Goal: Transaction & Acquisition: Book appointment/travel/reservation

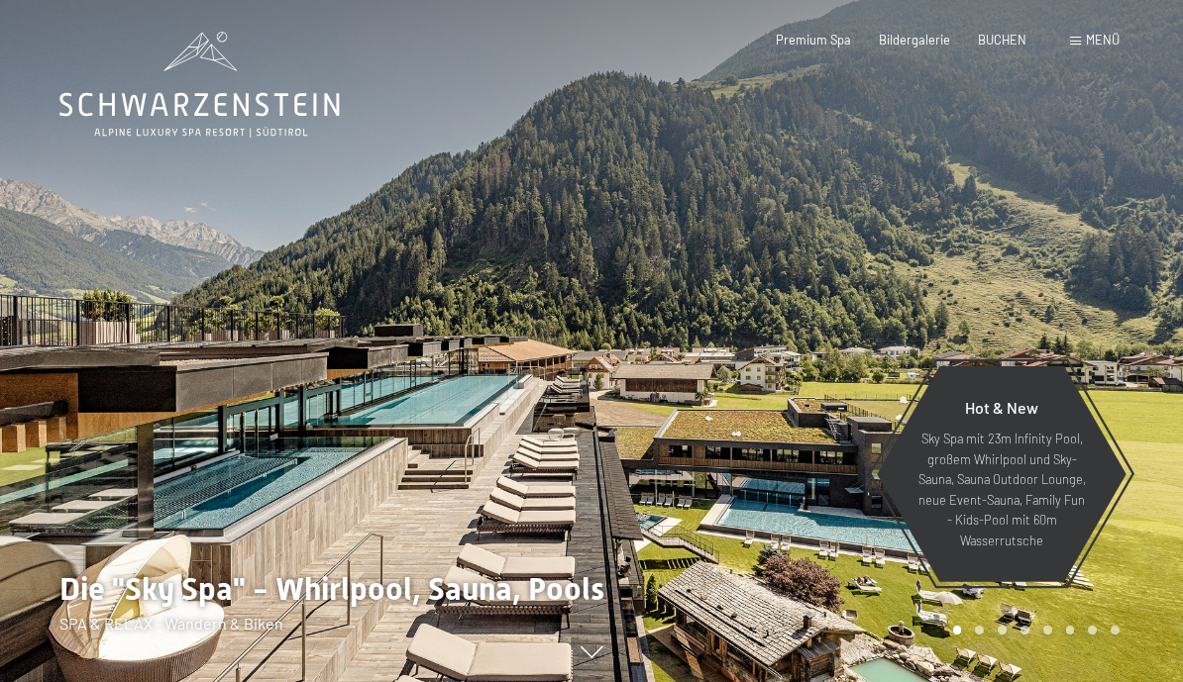
click at [1084, 46] on div "Menü" at bounding box center [1095, 41] width 50 height 18
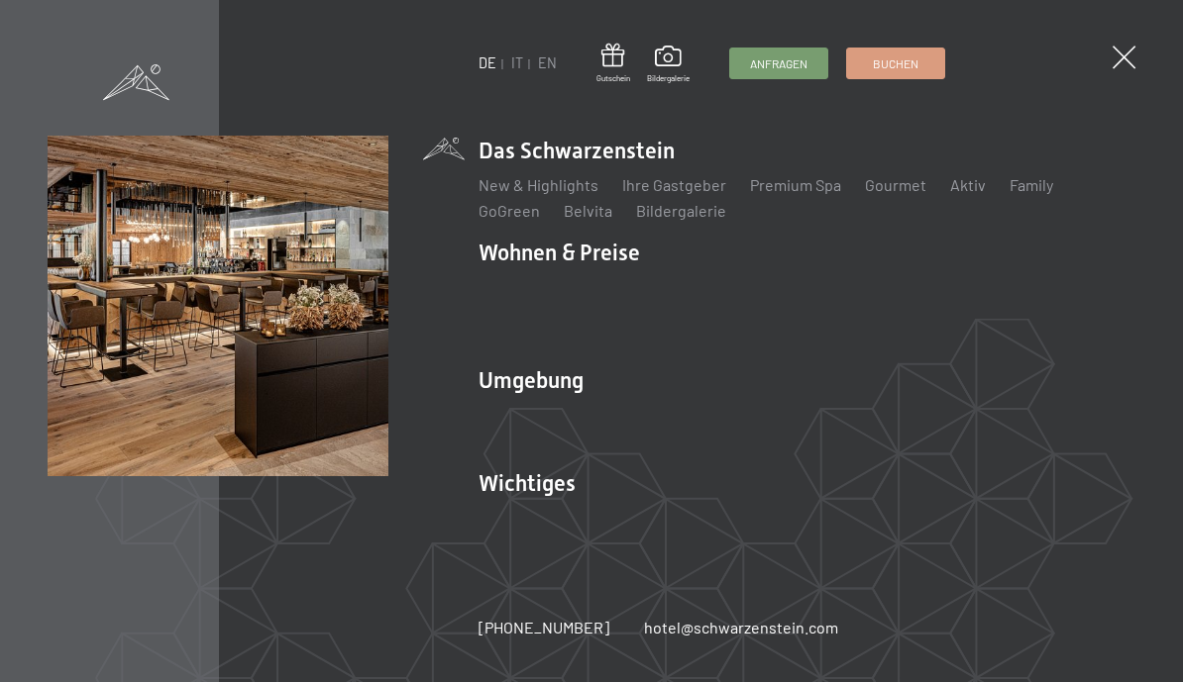
click at [519, 61] on link "IT" at bounding box center [517, 62] width 12 height 17
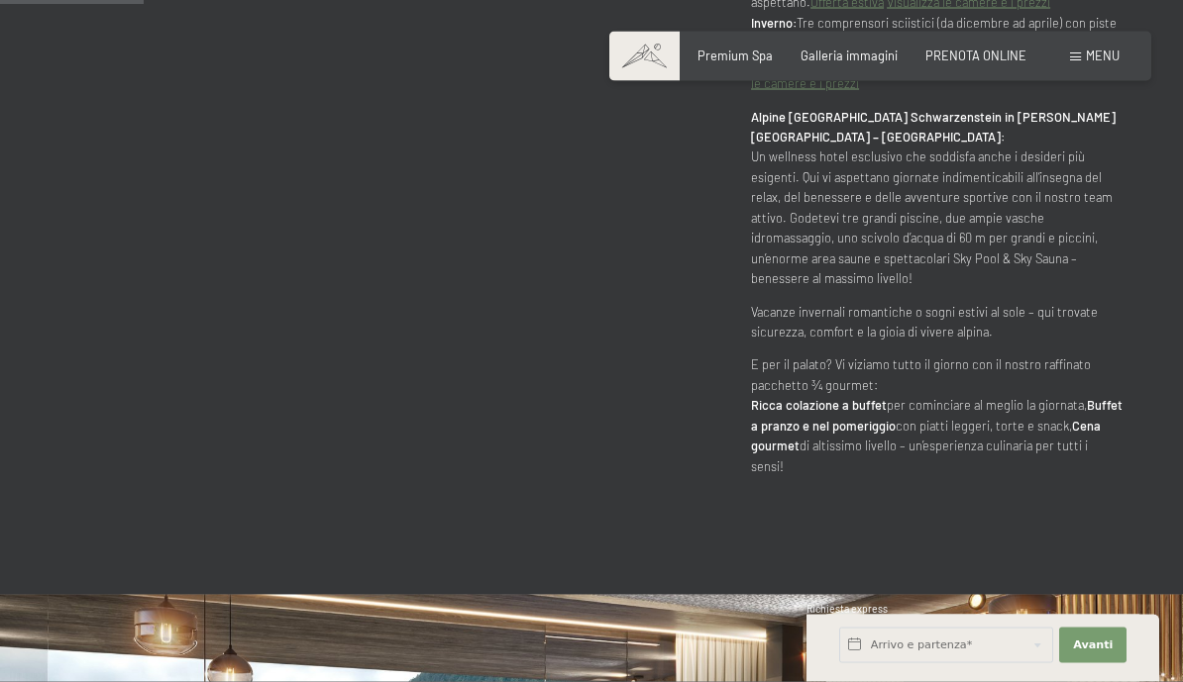
scroll to position [1053, 0]
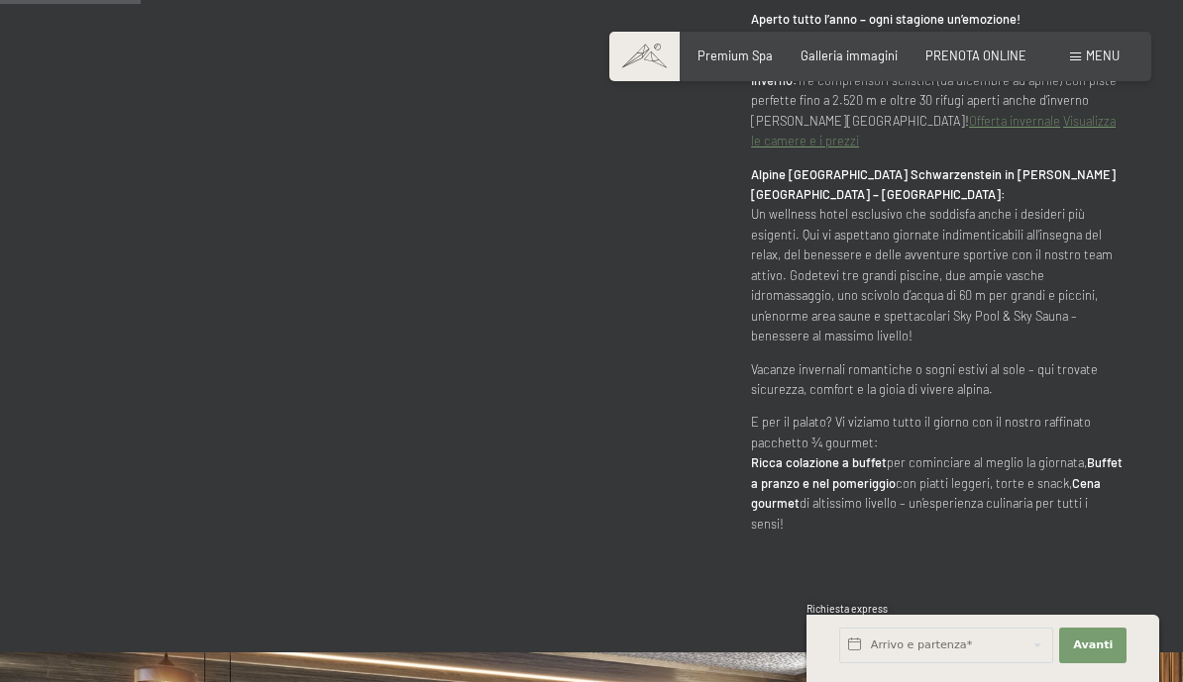
click at [982, 61] on div "PRENOTA ONLINE" at bounding box center [975, 57] width 101 height 18
click at [983, 59] on span "PRENOTA ONLINE" at bounding box center [975, 56] width 101 height 16
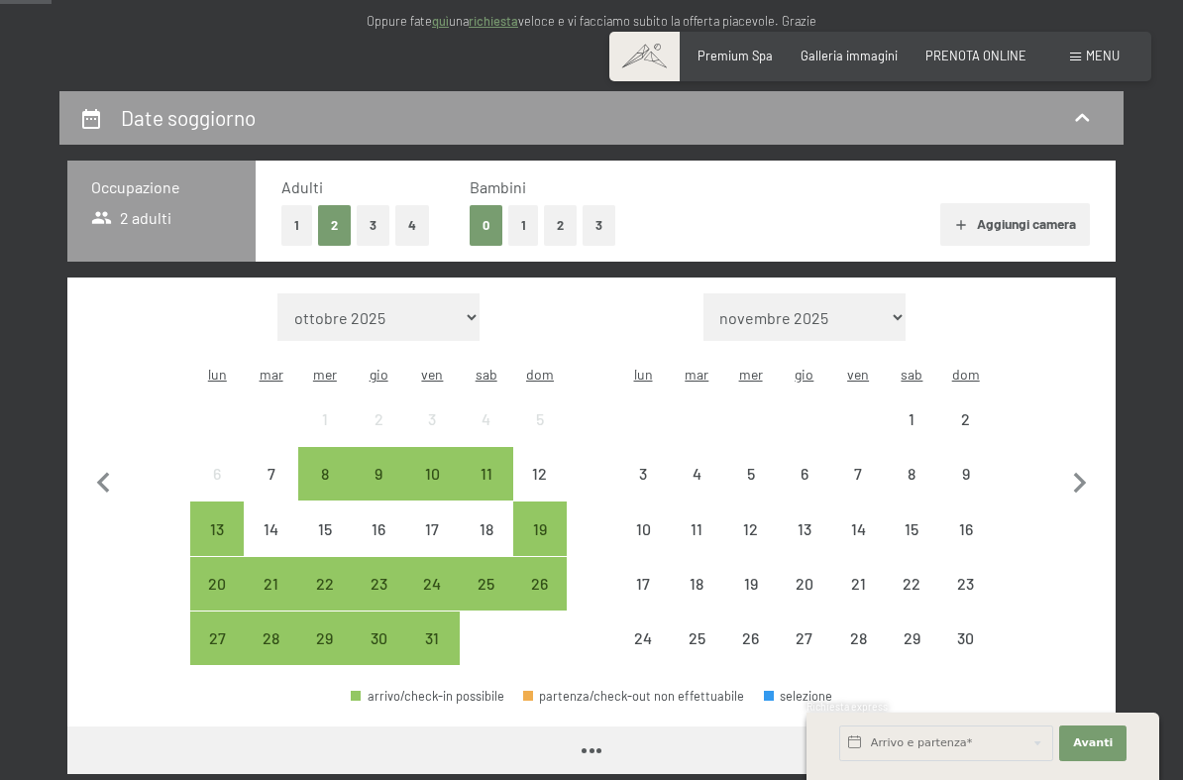
scroll to position [309, 0]
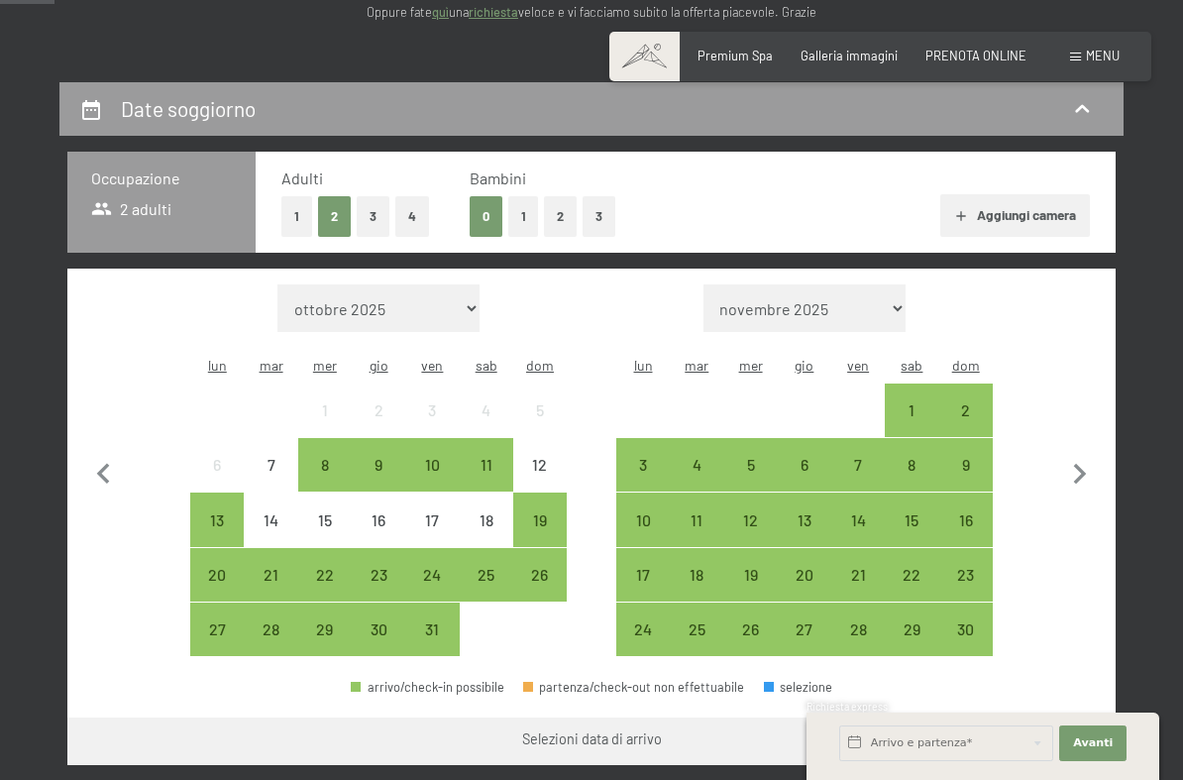
click at [496, 512] on div "18" at bounding box center [487, 537] width 50 height 50
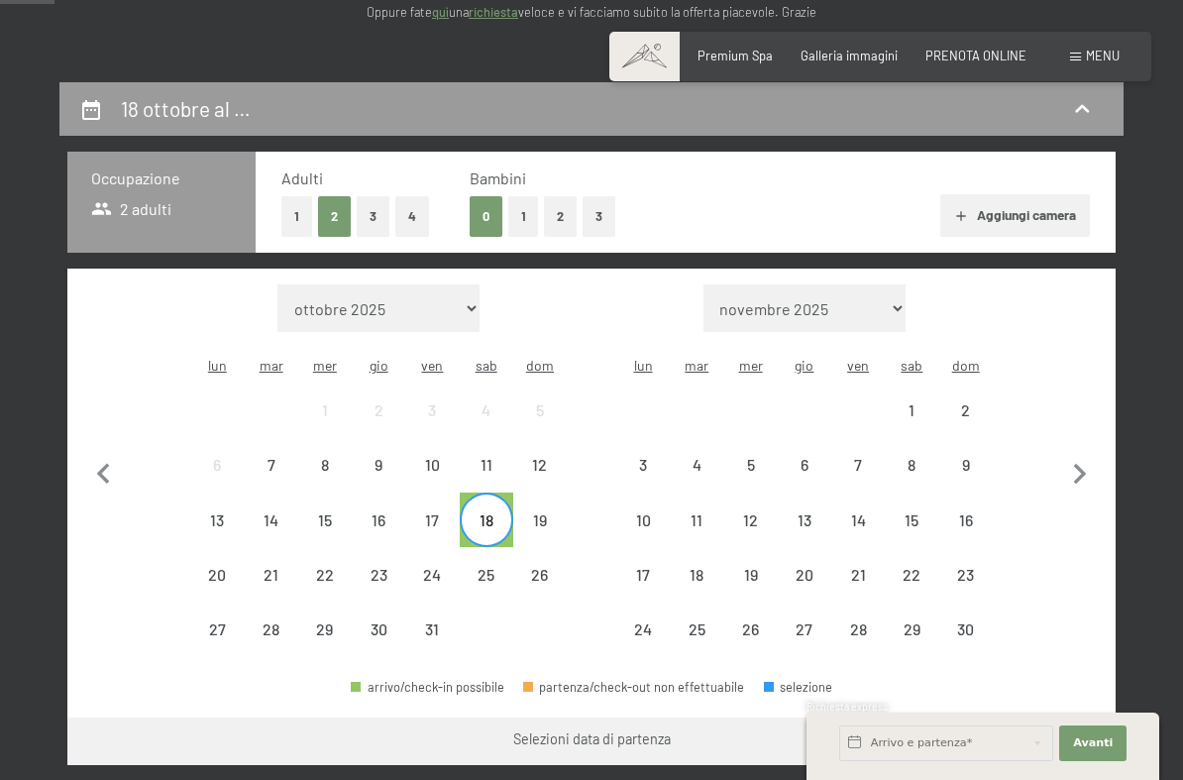
click at [231, 567] on div "20" at bounding box center [217, 592] width 50 height 50
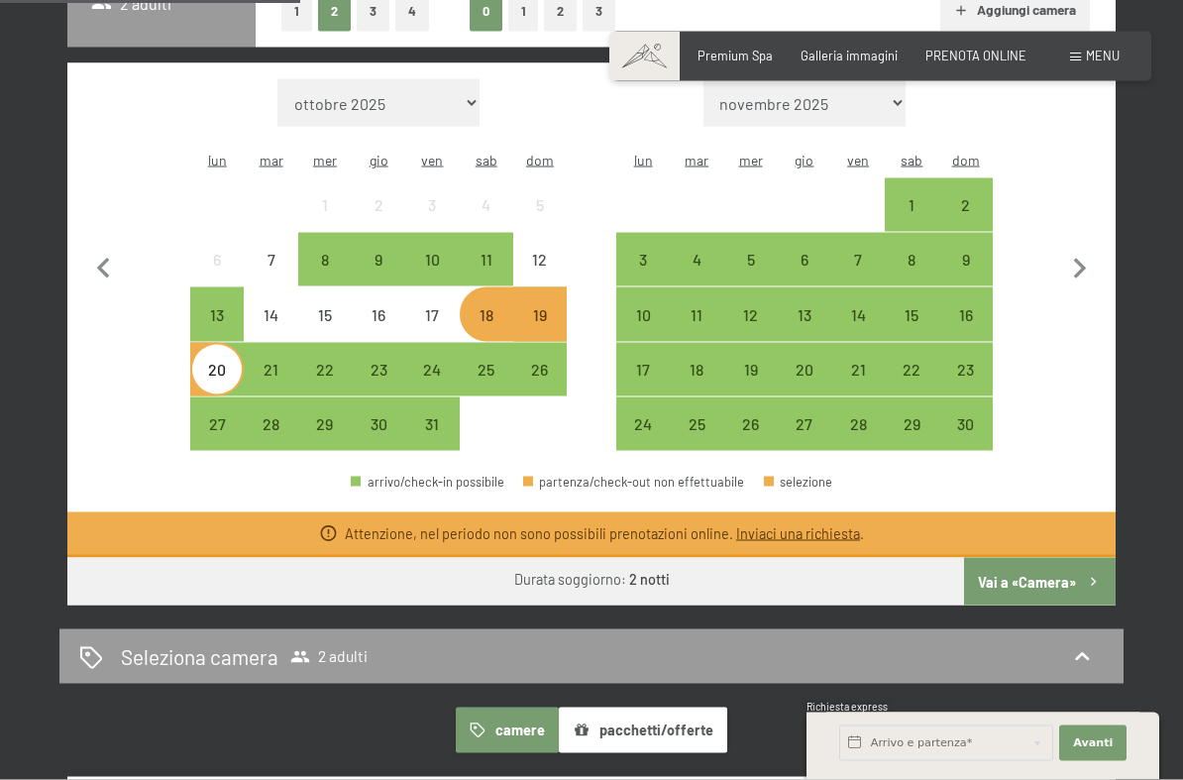
scroll to position [517, 0]
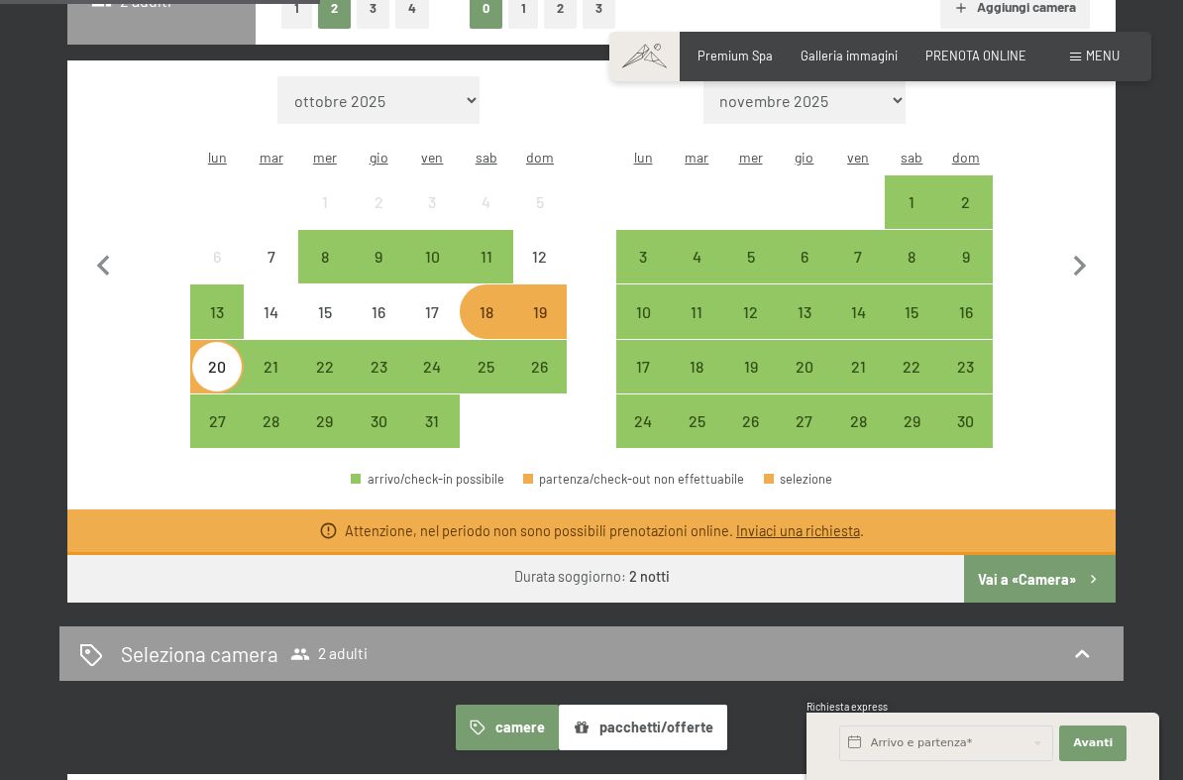
click at [274, 359] on div "21" at bounding box center [271, 384] width 50 height 50
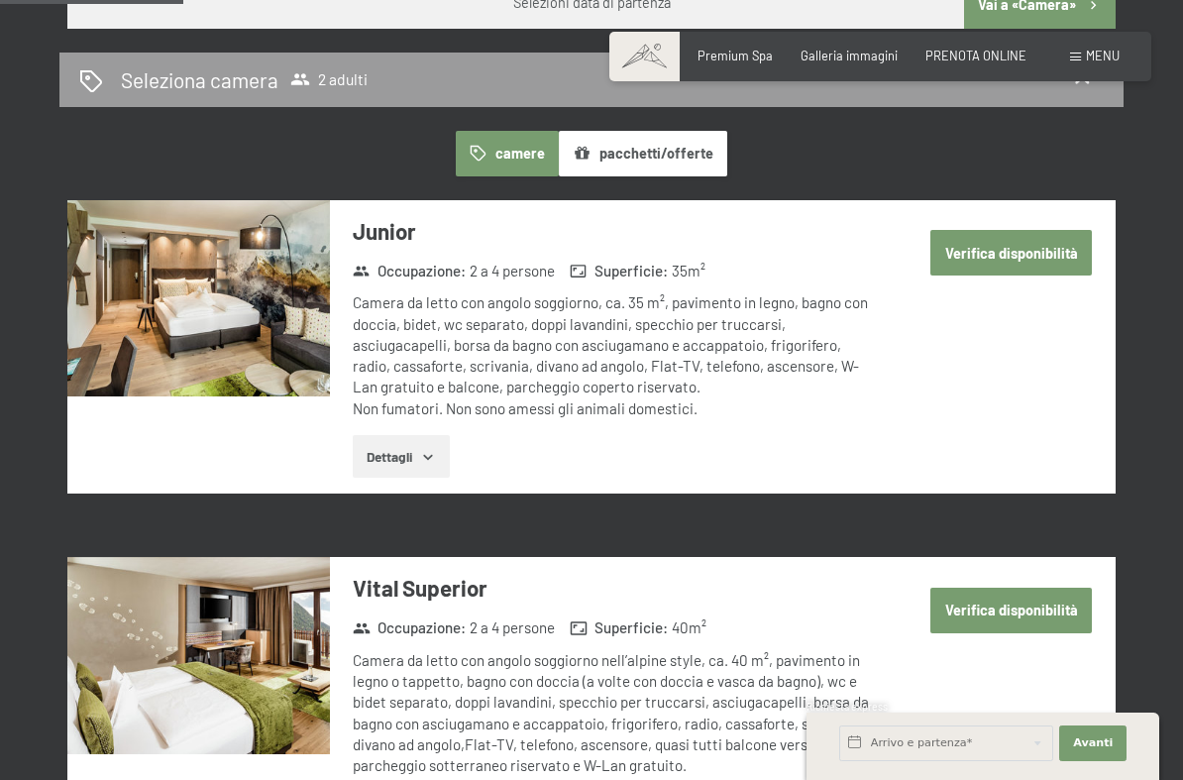
scroll to position [1049, 0]
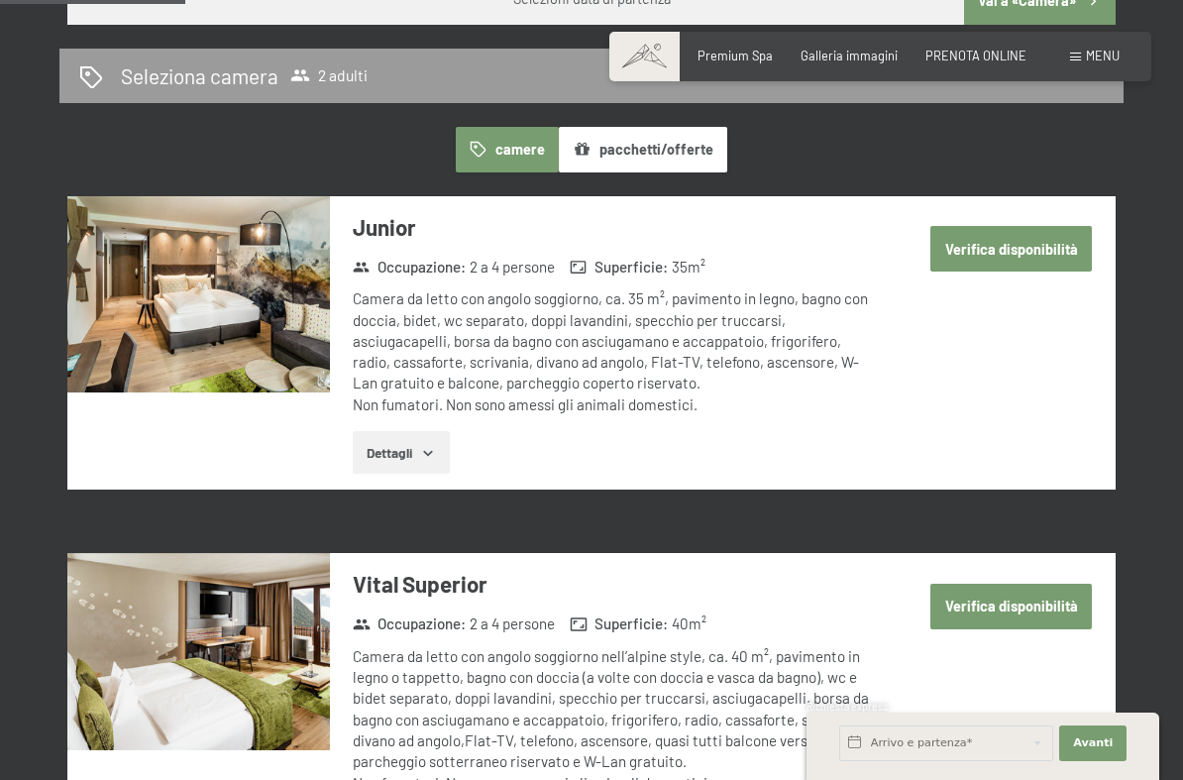
click at [1038, 235] on button "Verifica disponibilità" at bounding box center [1010, 249] width 161 height 46
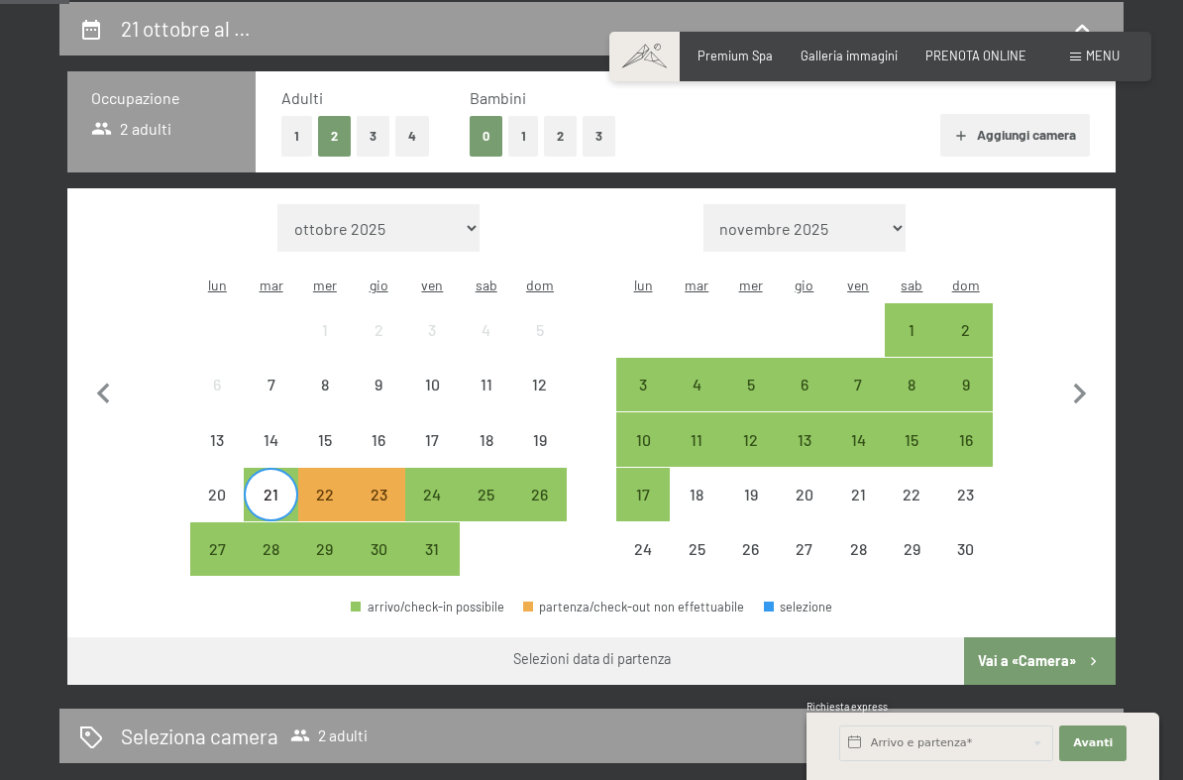
click at [1041, 637] on button "Vai a «Camera»" at bounding box center [1040, 661] width 152 height 48
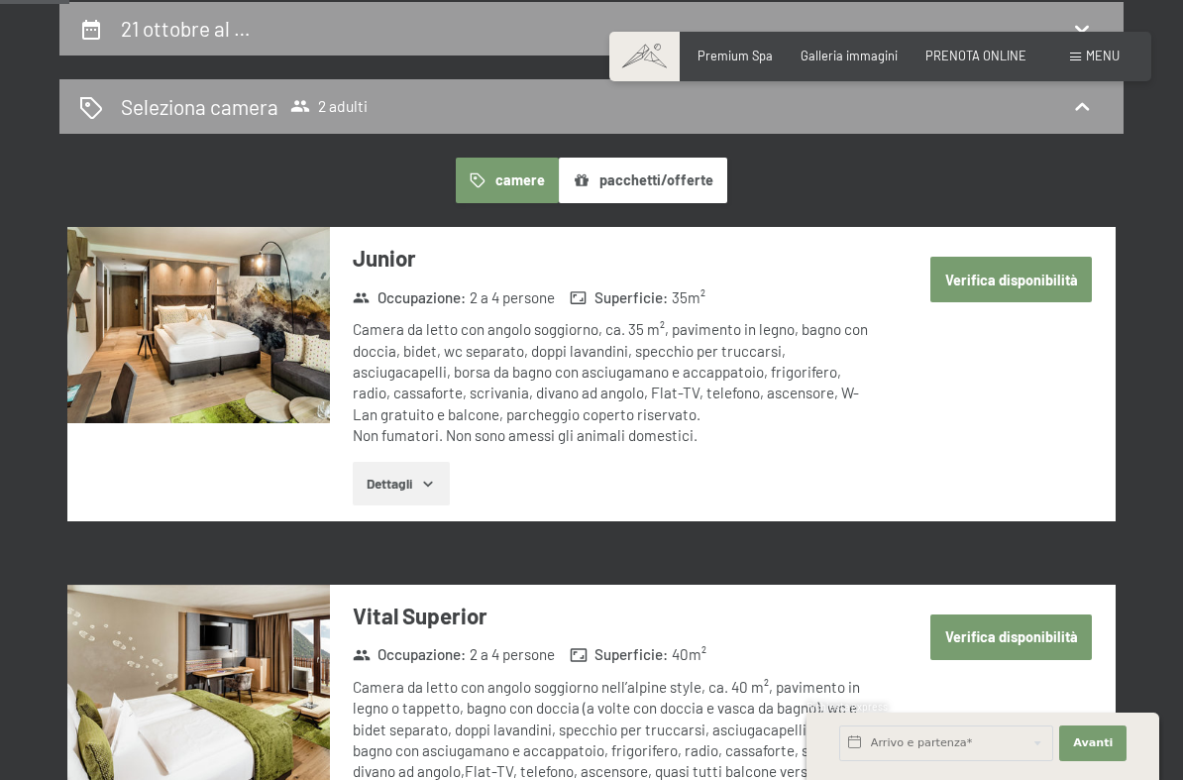
click at [396, 488] on button "Dettagli" at bounding box center [401, 484] width 96 height 44
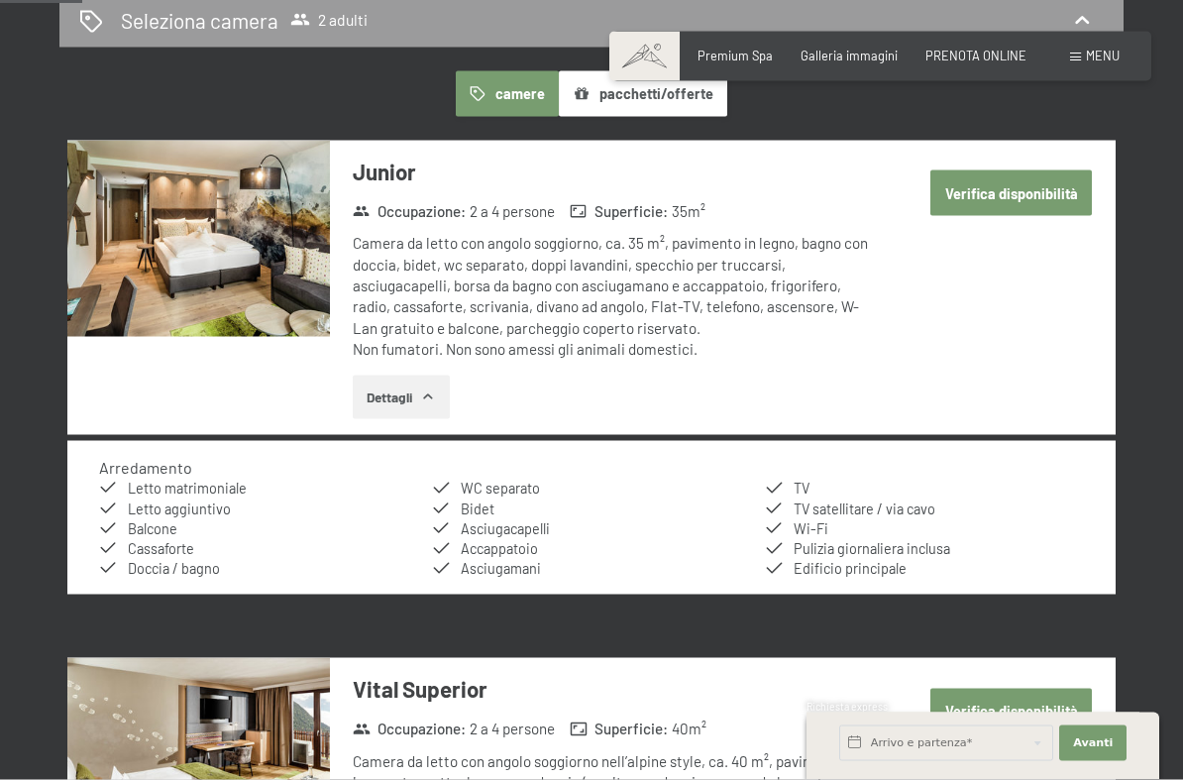
scroll to position [480, 0]
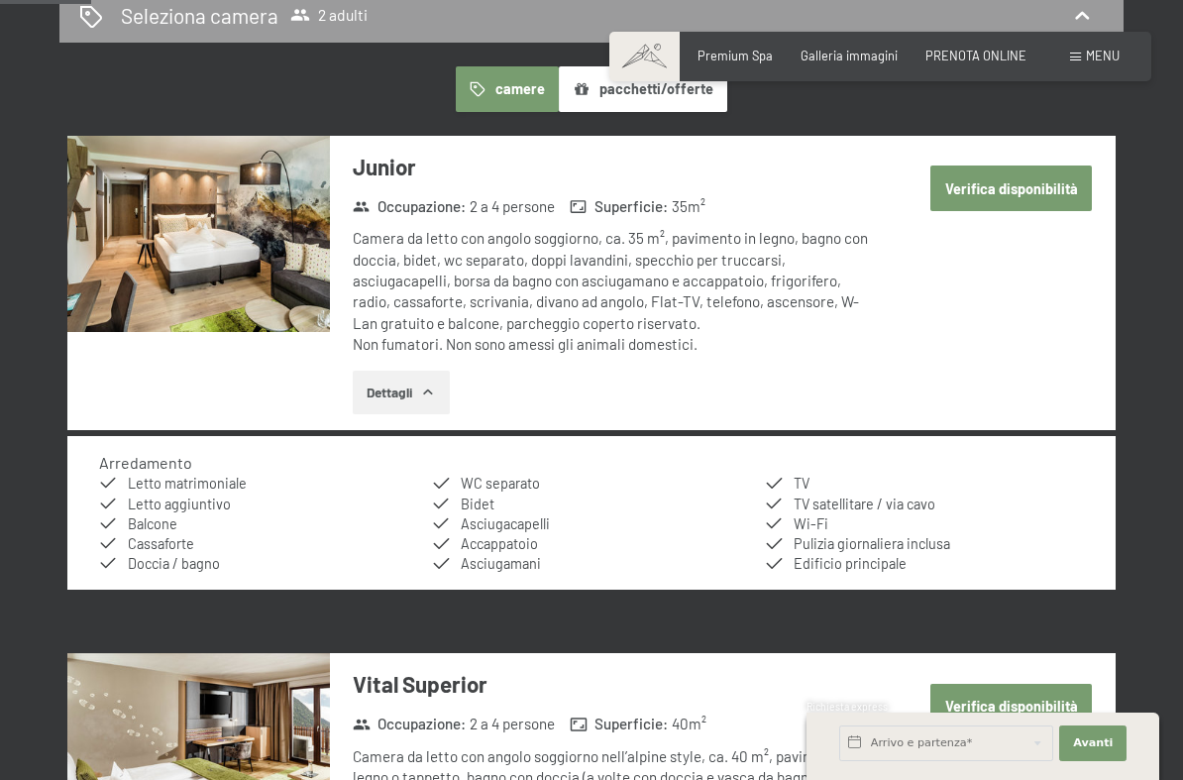
click at [1048, 182] on button "Verifica disponibilità" at bounding box center [1010, 188] width 161 height 46
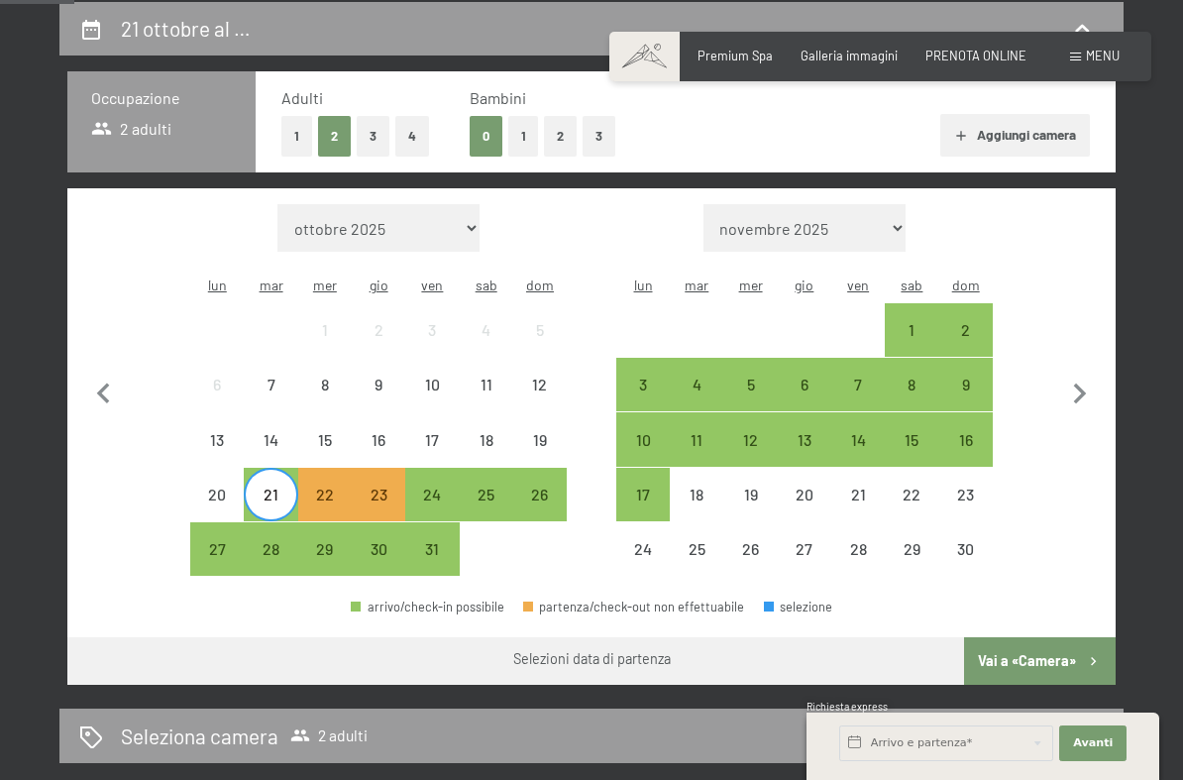
click at [497, 486] on div "25" at bounding box center [487, 511] width 50 height 50
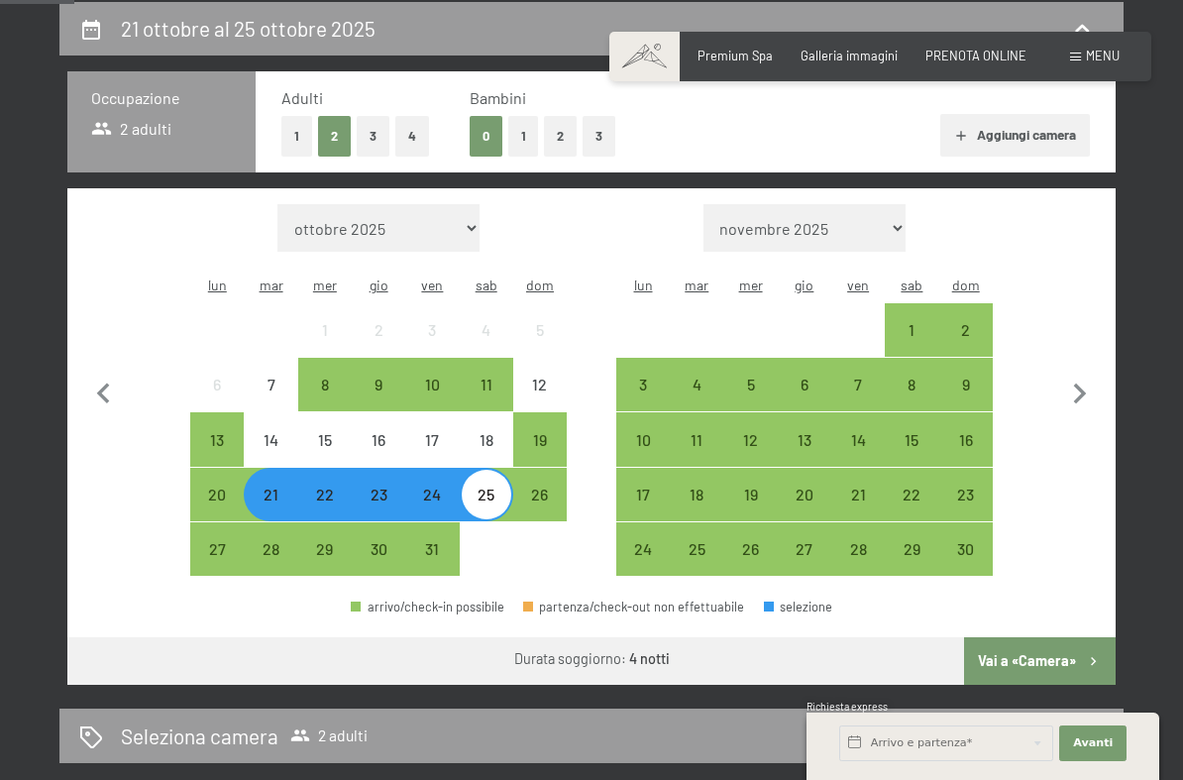
click at [535, 486] on div "26" at bounding box center [540, 511] width 50 height 50
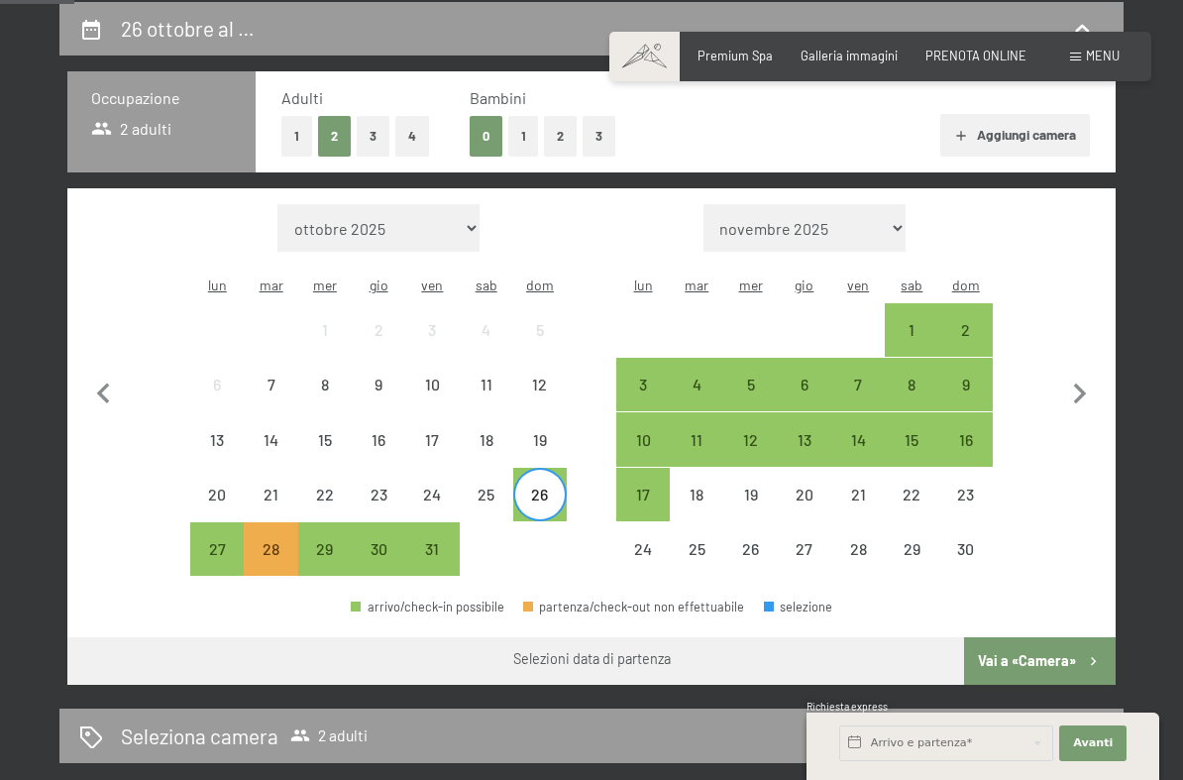
click at [325, 541] on div "29" at bounding box center [325, 566] width 50 height 50
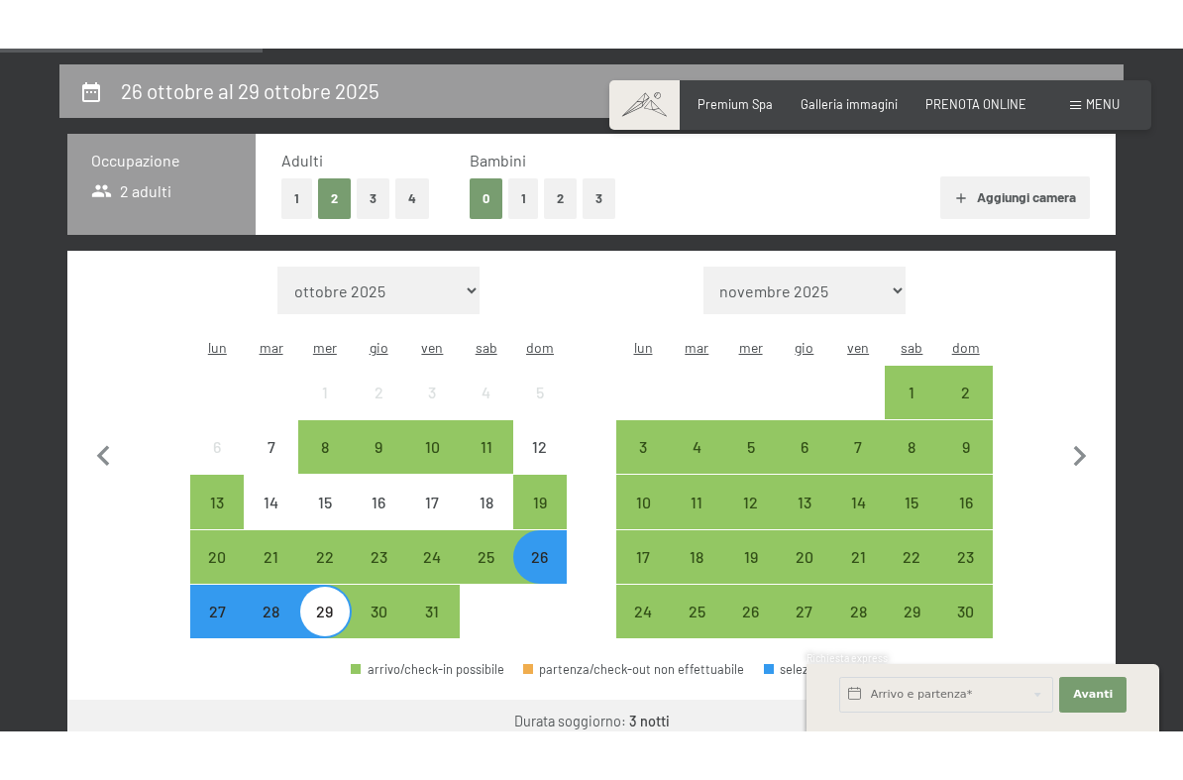
scroll to position [380, 0]
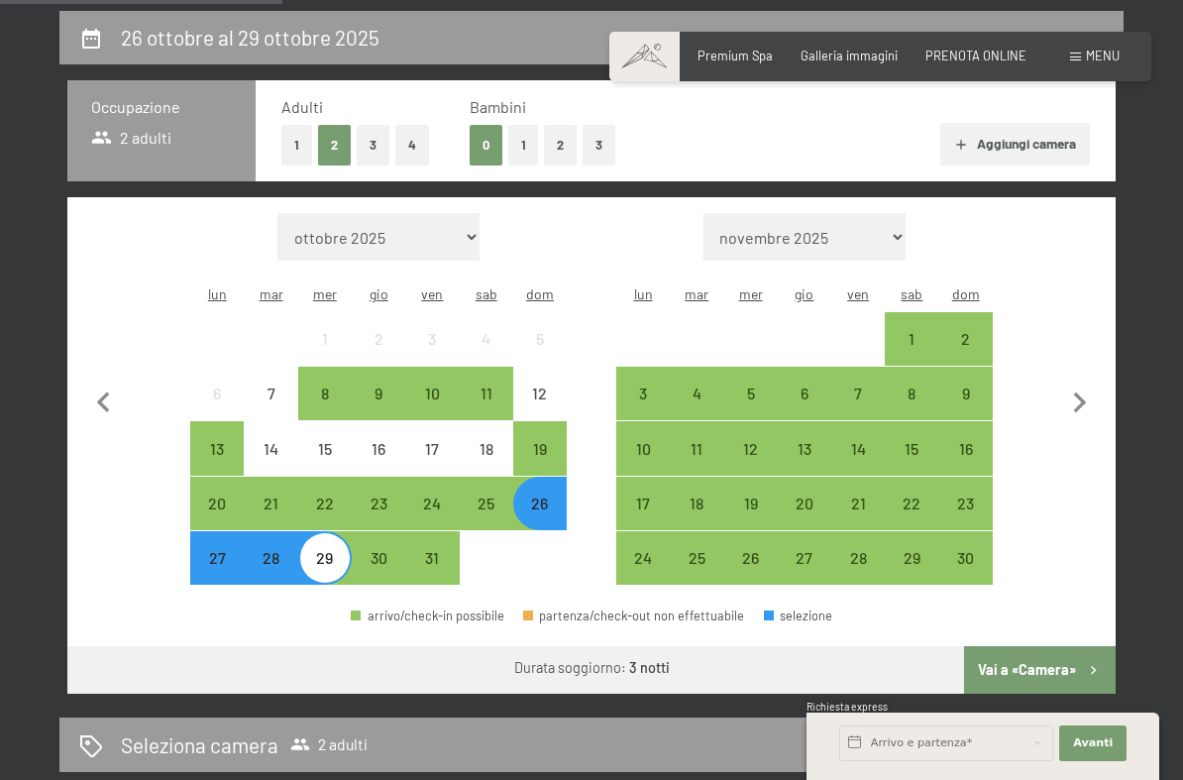
click at [538, 441] on div "19" at bounding box center [540, 466] width 50 height 50
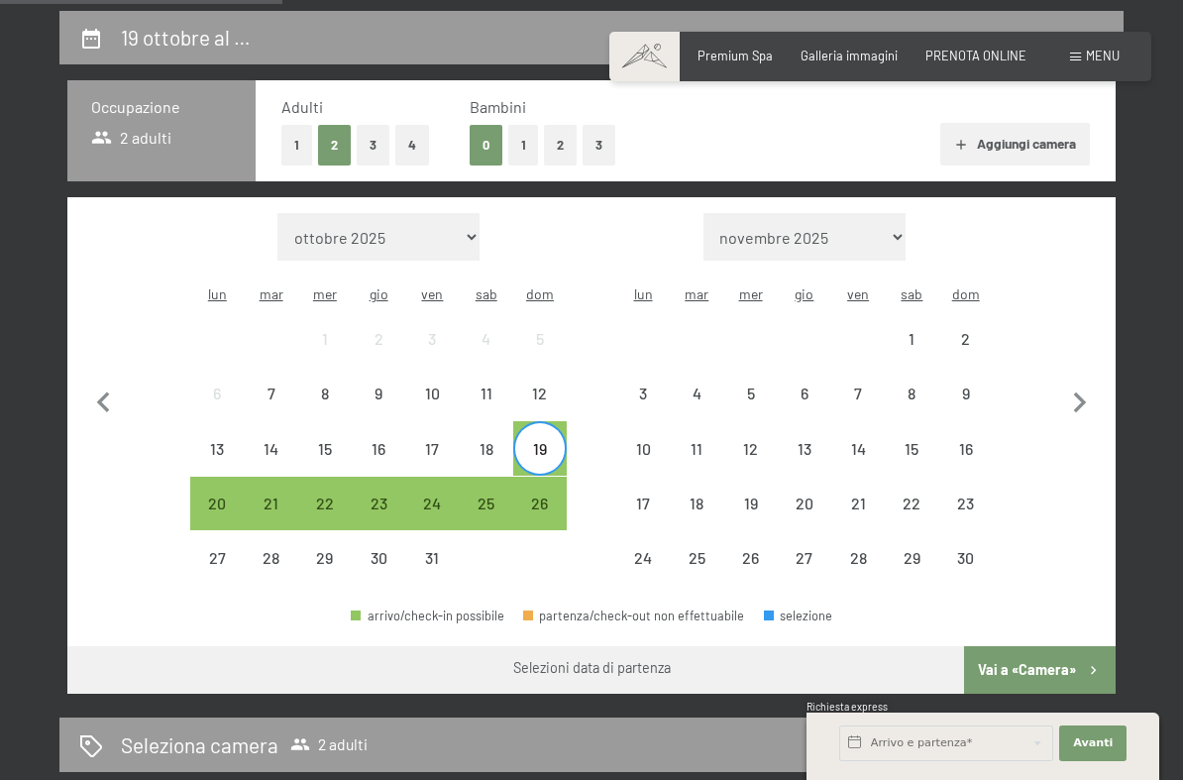
click at [277, 495] on div "21" at bounding box center [271, 520] width 50 height 50
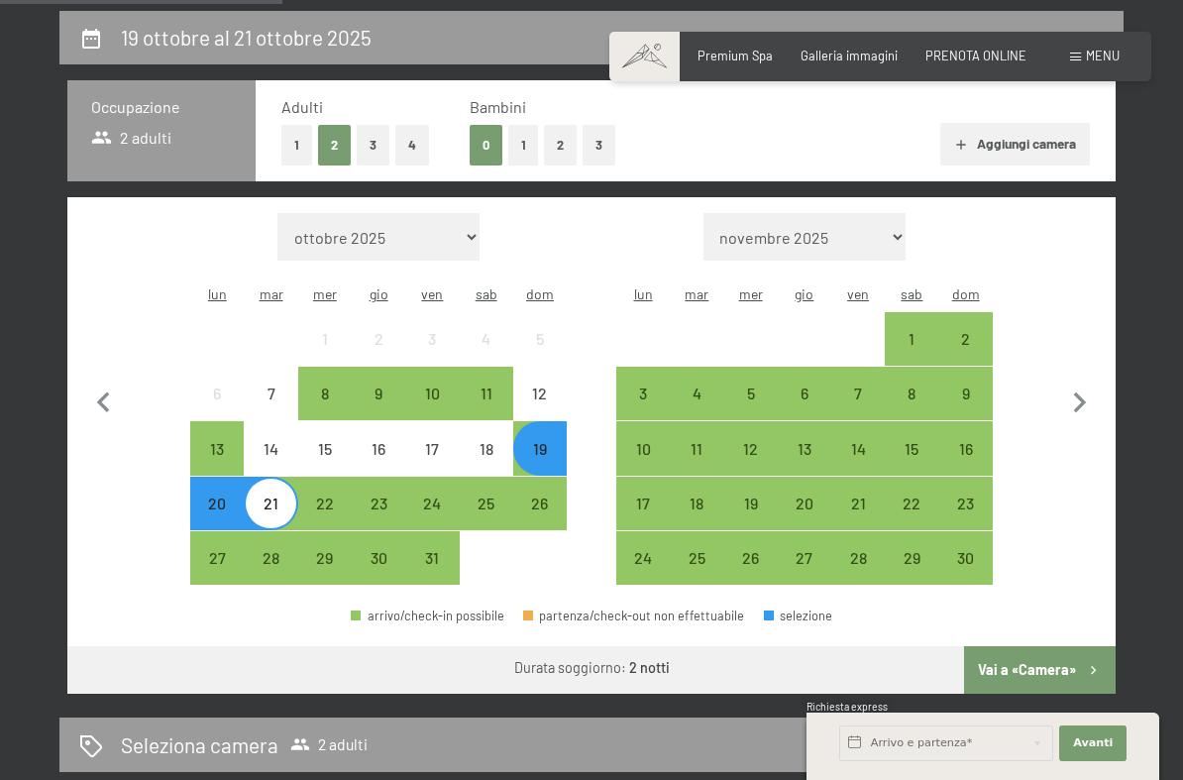
click at [1048, 646] on button "Vai a «Camera»" at bounding box center [1040, 670] width 152 height 48
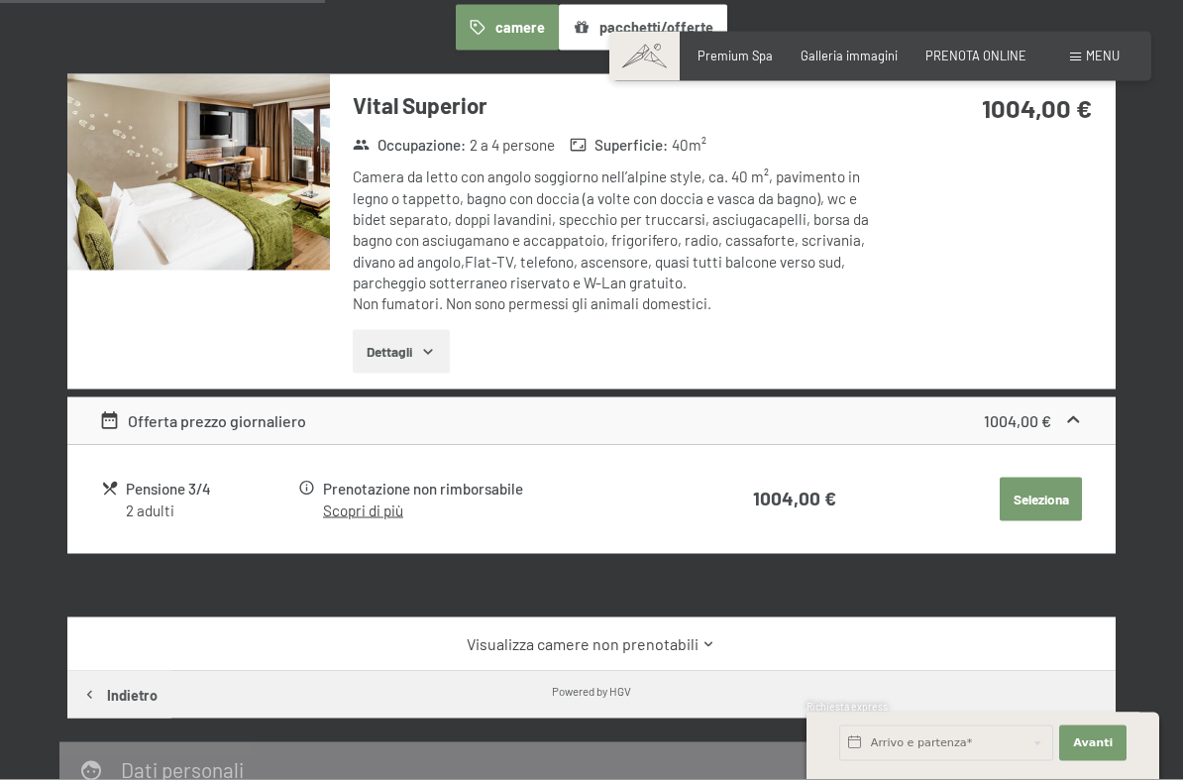
scroll to position [613, 0]
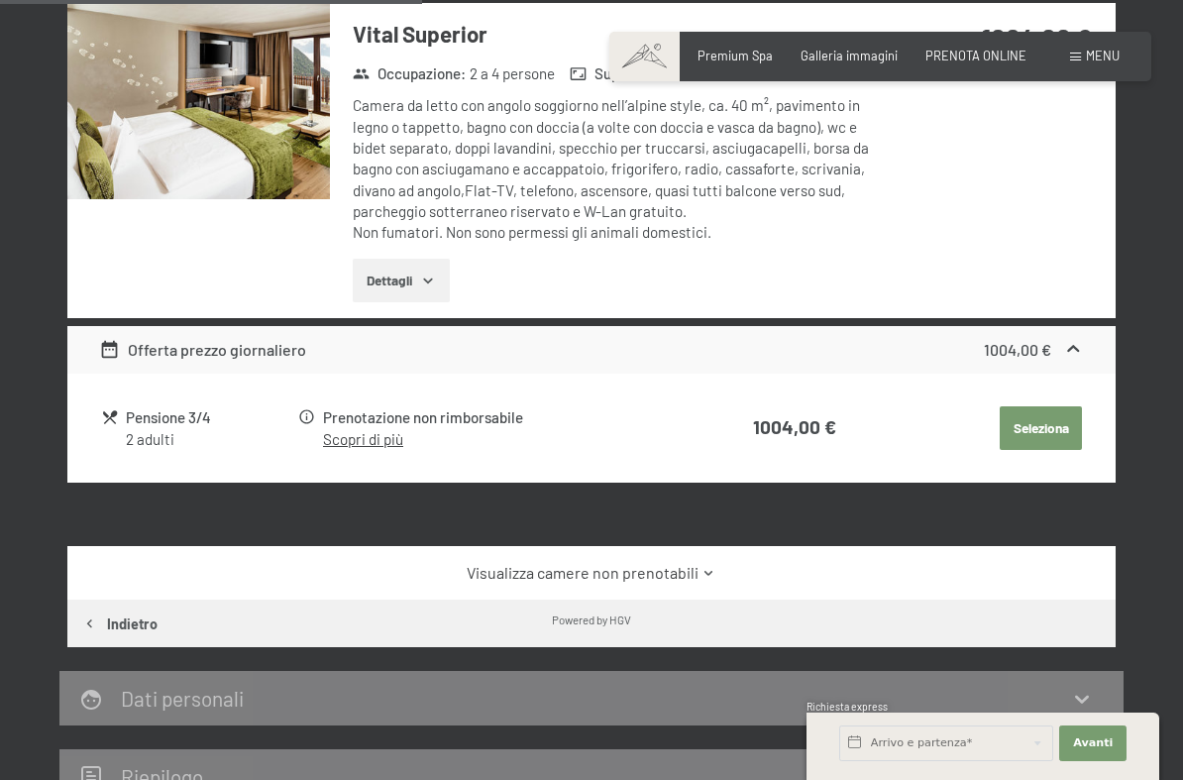
click at [1046, 432] on button "Seleziona" at bounding box center [1040, 428] width 82 height 44
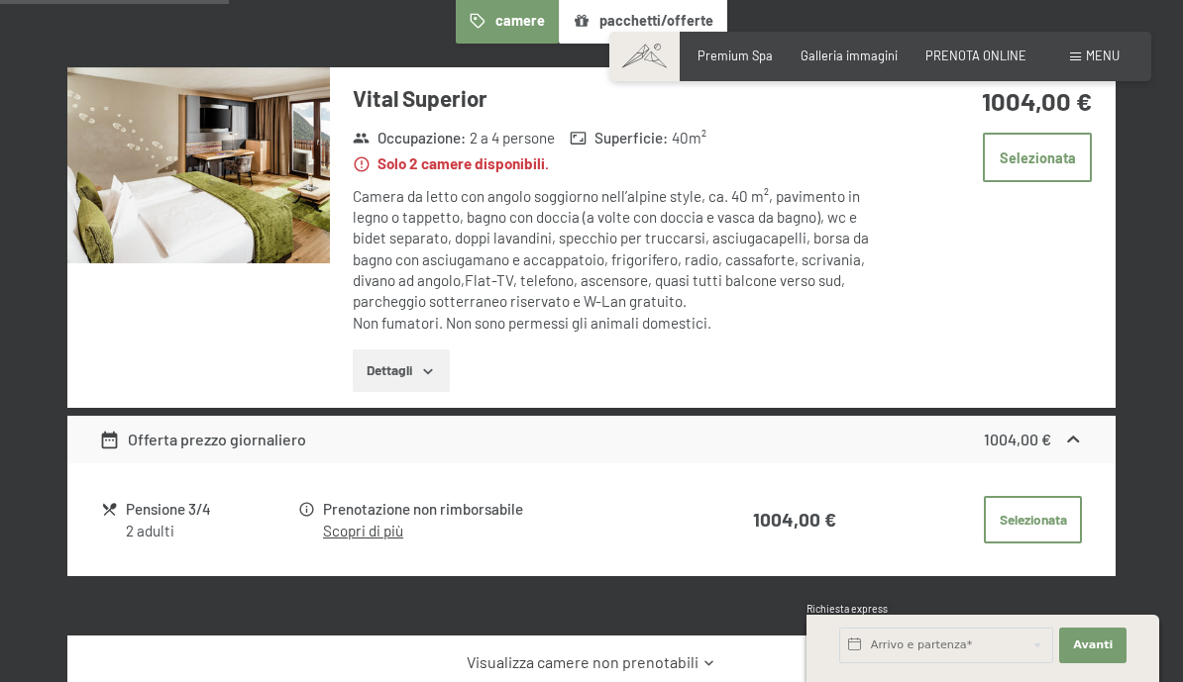
scroll to position [546, 0]
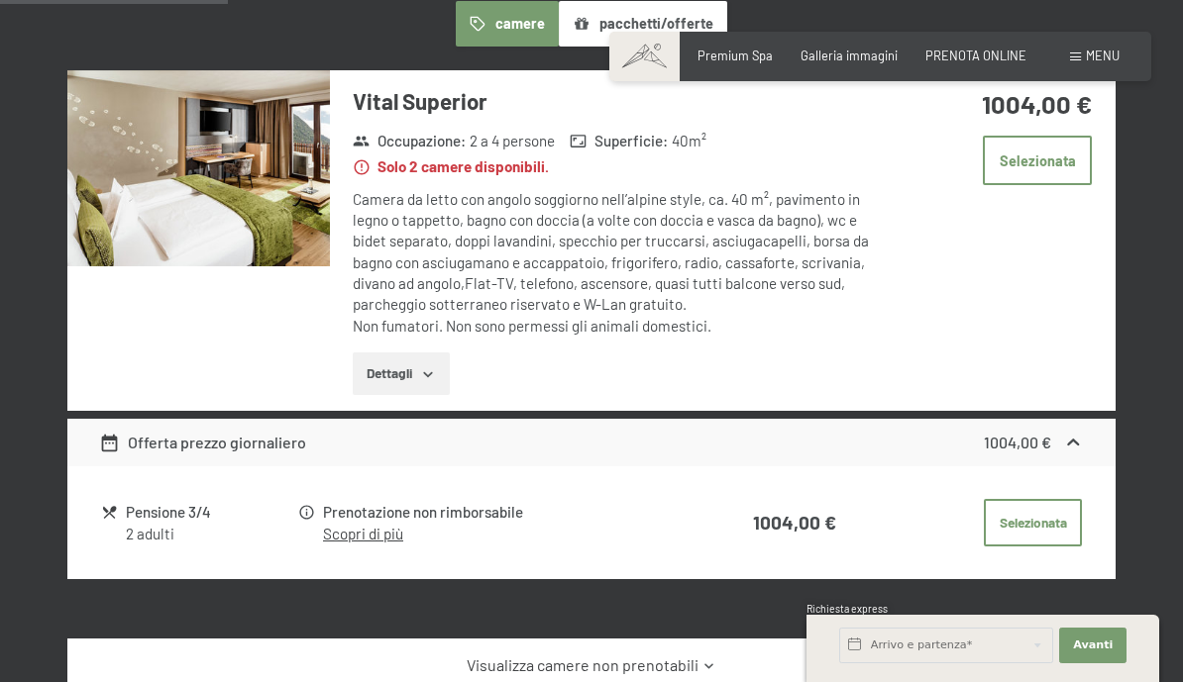
click at [1081, 433] on icon at bounding box center [1073, 443] width 21 height 21
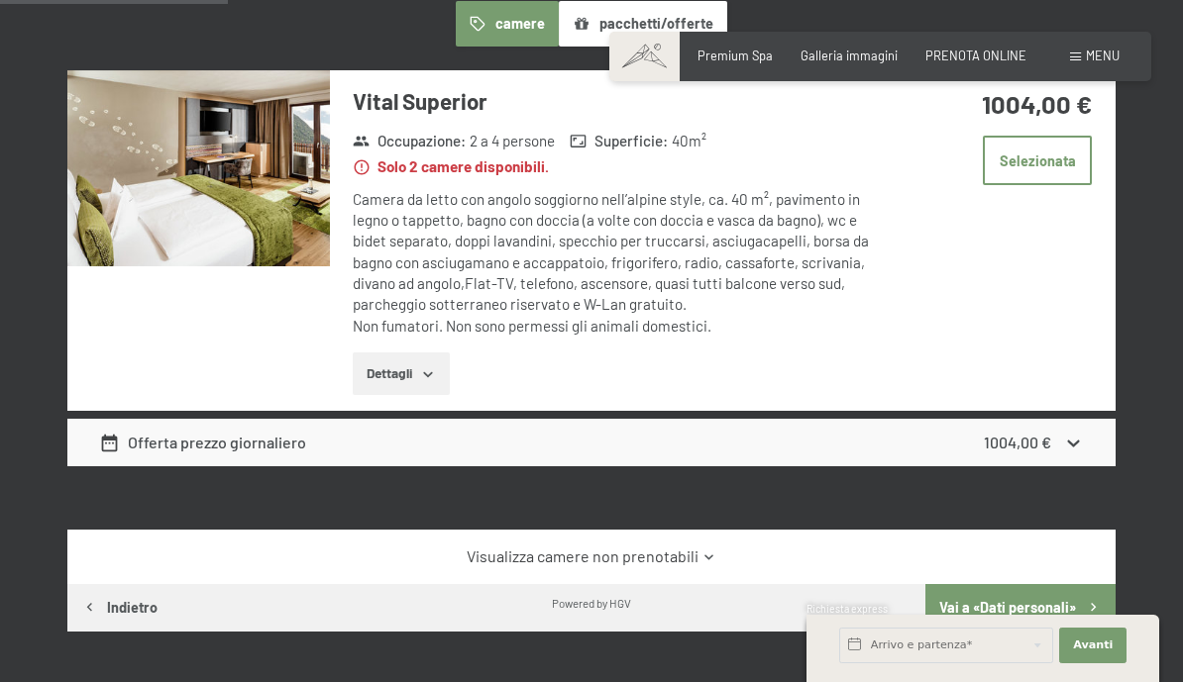
click at [1070, 447] on div "1004,00 €" at bounding box center [1034, 443] width 100 height 24
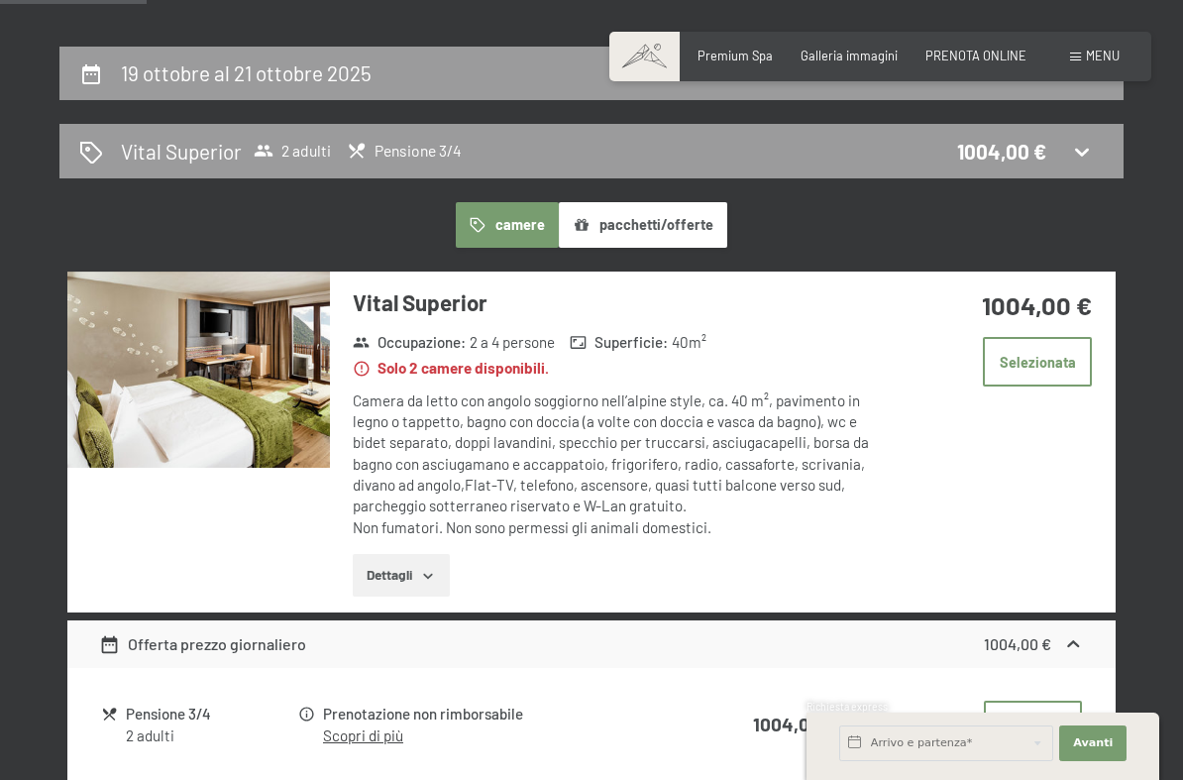
scroll to position [367, 0]
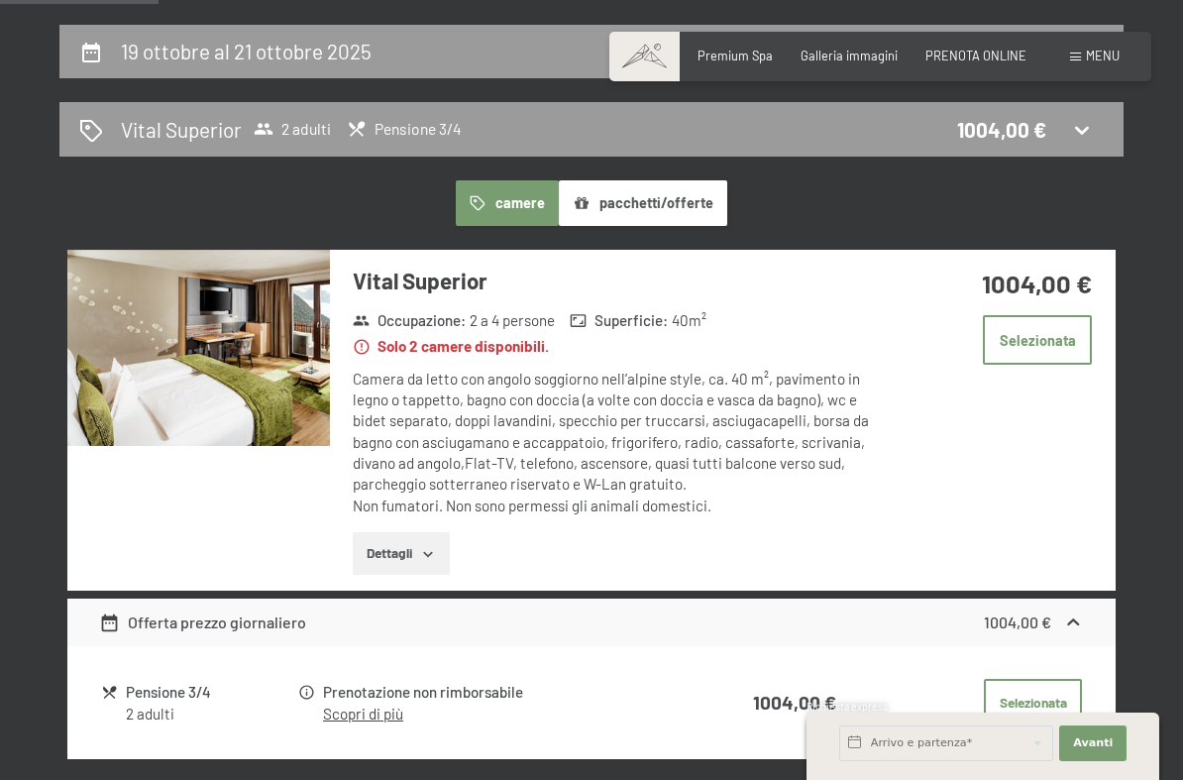
click at [656, 209] on button "pacchetti/offerte" at bounding box center [643, 203] width 168 height 46
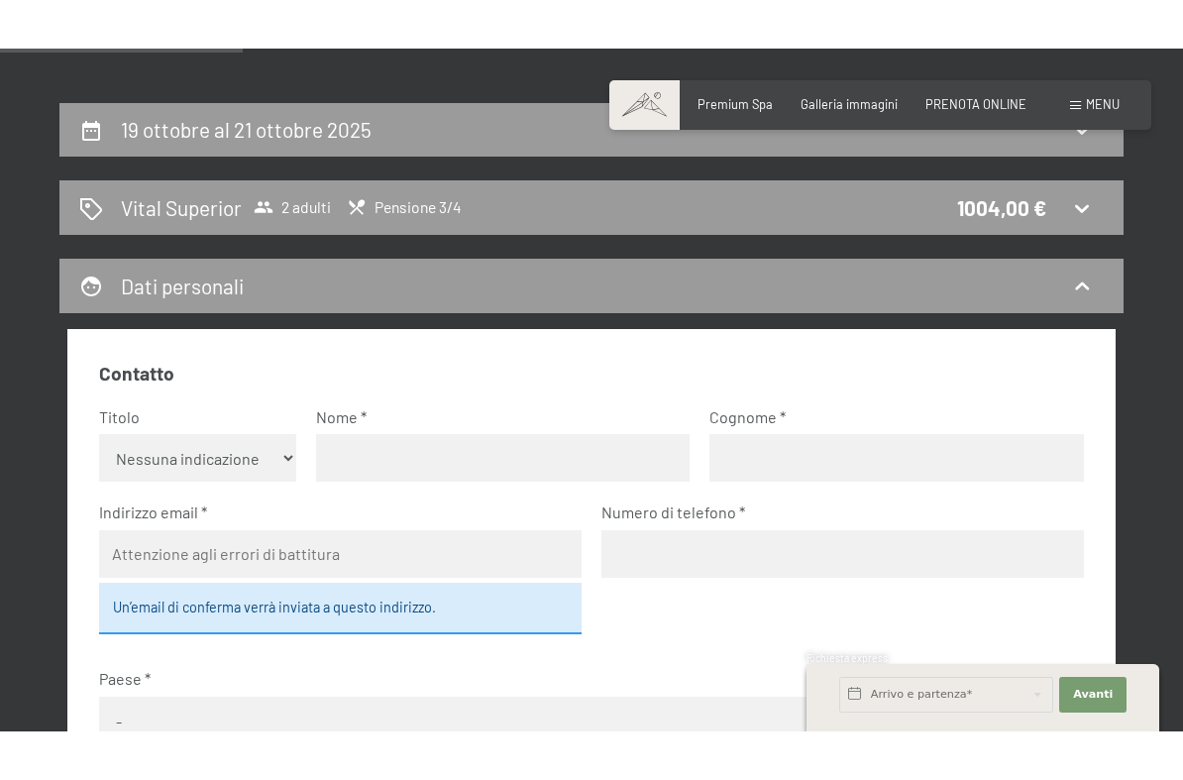
scroll to position [0, 0]
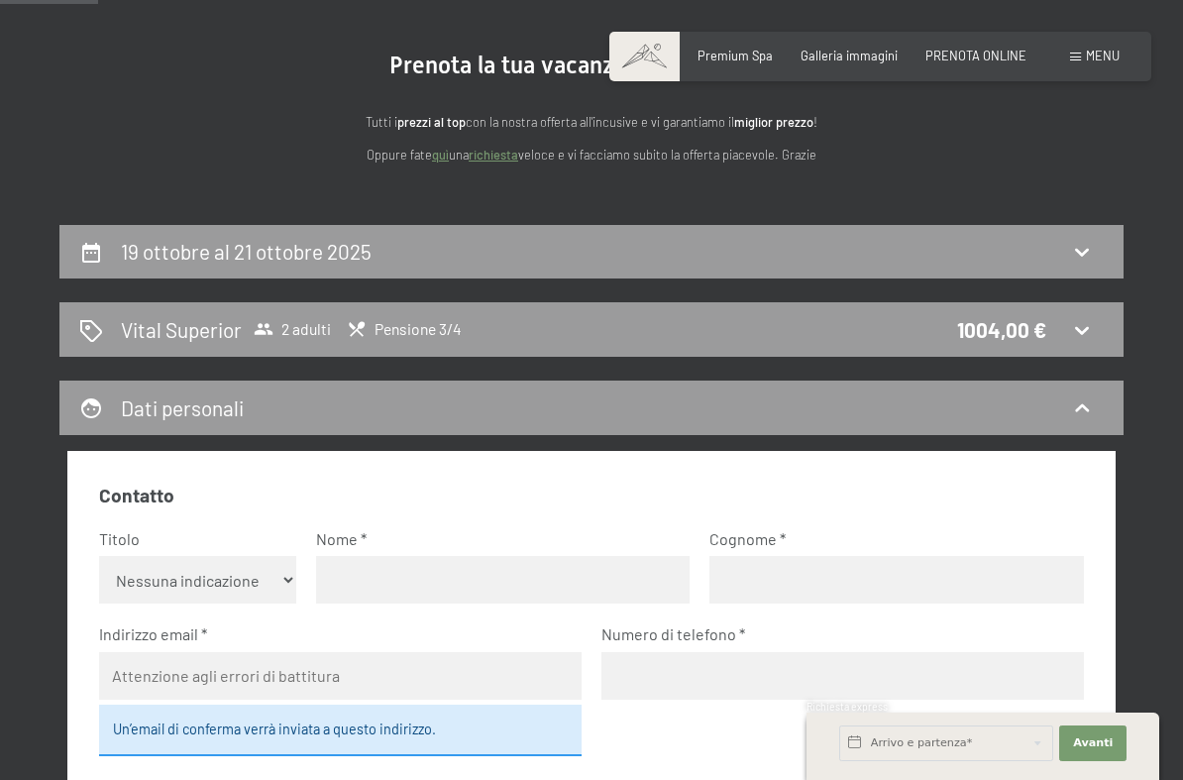
click at [1086, 328] on icon at bounding box center [1082, 331] width 14 height 8
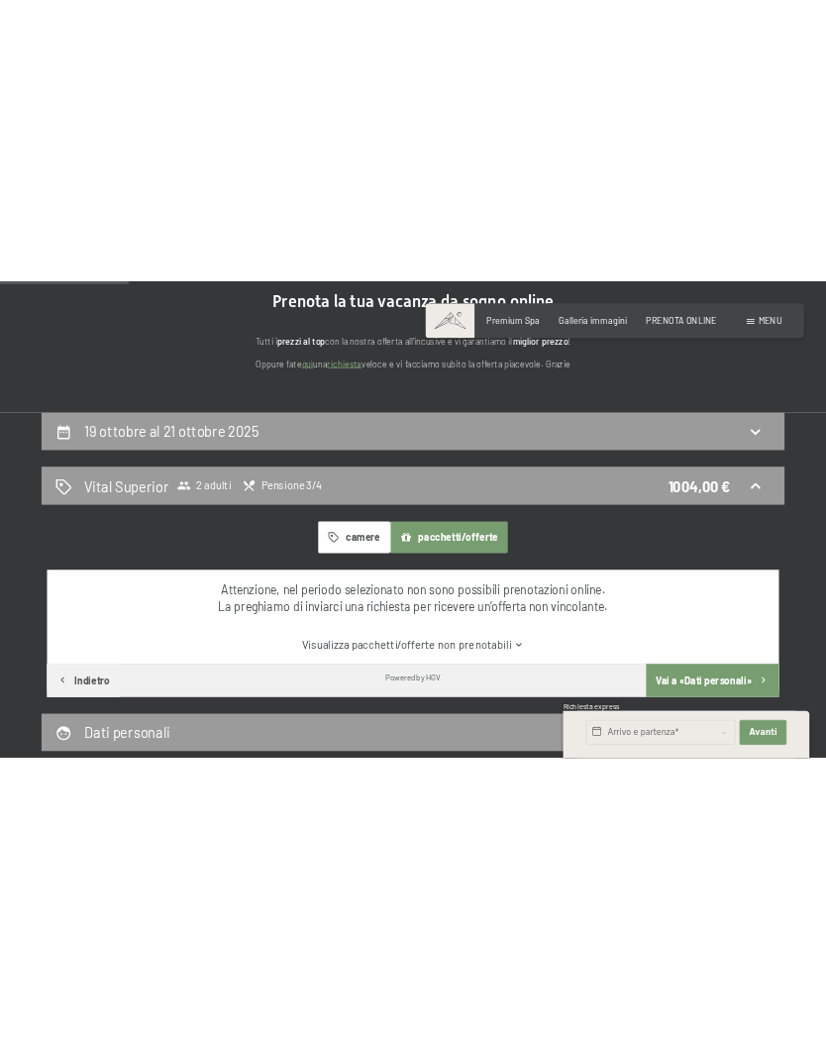
scroll to position [202, 0]
